Goal: Information Seeking & Learning: Learn about a topic

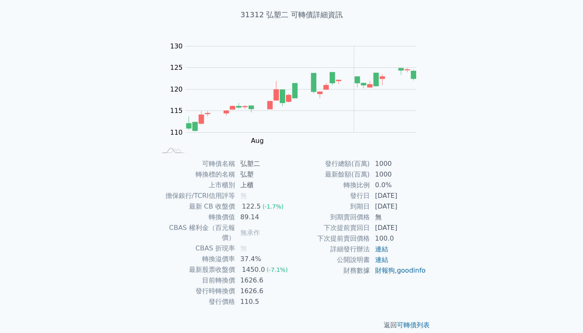
scroll to position [47, 0]
drag, startPoint x: 241, startPoint y: 269, endPoint x: 266, endPoint y: 269, distance: 25.5
click at [266, 275] on td "1626.6" at bounding box center [263, 280] width 56 height 11
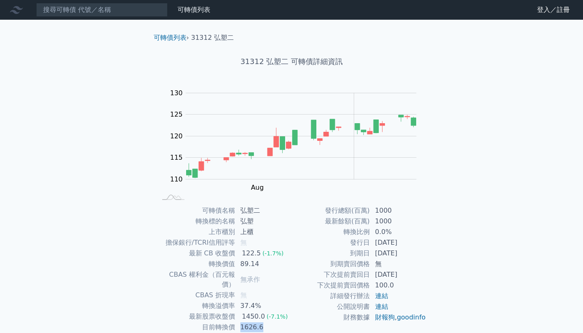
scroll to position [0, 0]
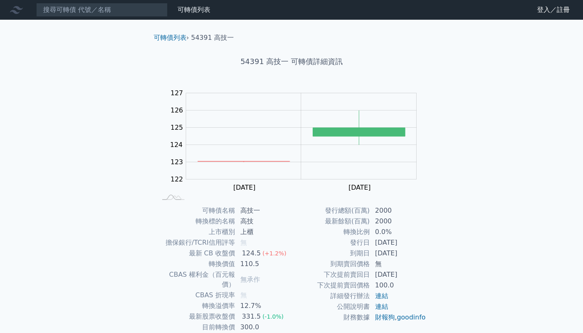
scroll to position [47, 0]
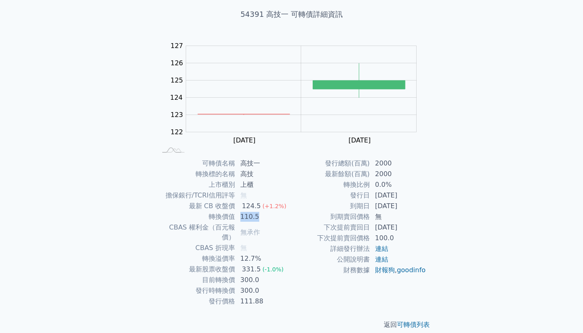
drag, startPoint x: 241, startPoint y: 215, endPoint x: 257, endPoint y: 214, distance: 16.5
click at [257, 214] on td "110.5" at bounding box center [263, 217] width 56 height 11
drag, startPoint x: 257, startPoint y: 214, endPoint x: 270, endPoint y: 249, distance: 37.7
click at [270, 253] on td "12.7%" at bounding box center [263, 258] width 56 height 11
